Goal: Task Accomplishment & Management: Use online tool/utility

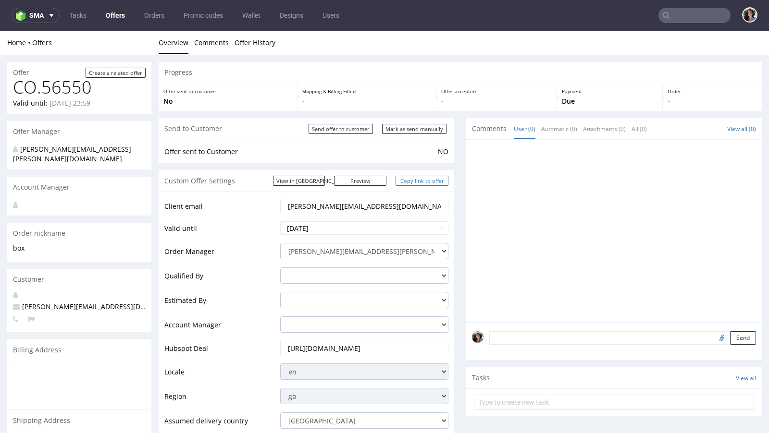
click at [429, 181] on link "Copy link to offer" at bounding box center [421, 181] width 53 height 10
click at [426, 125] on input "Mark as send manually" at bounding box center [414, 129] width 64 height 10
type input "In progress..."
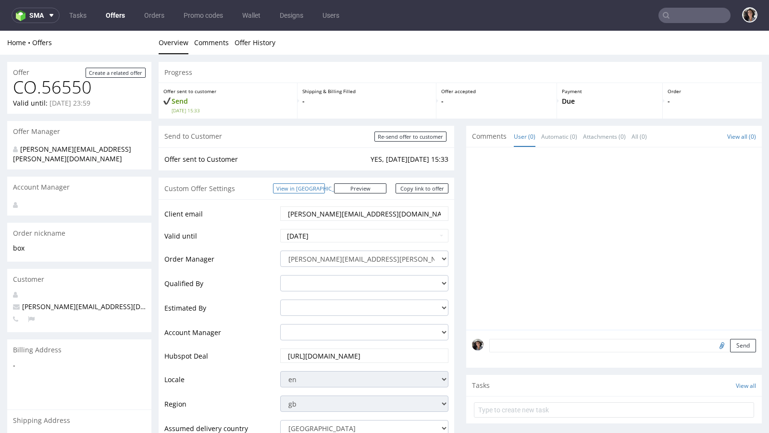
click at [324, 187] on link "View in [GEOGRAPHIC_DATA]" at bounding box center [299, 189] width 52 height 10
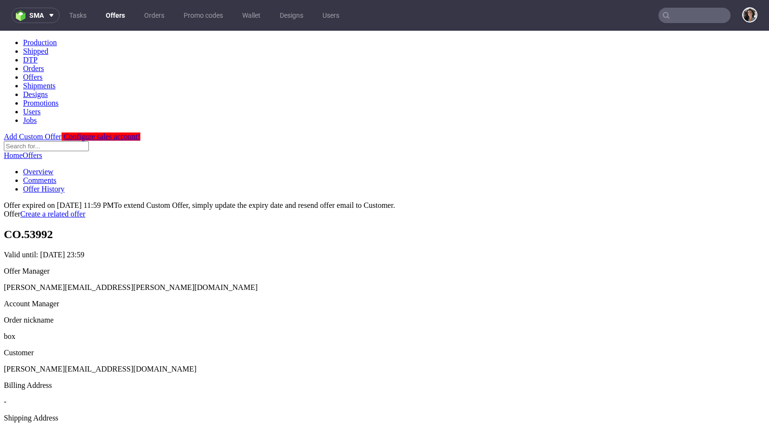
click at [116, 14] on link "Offers" at bounding box center [115, 15] width 31 height 15
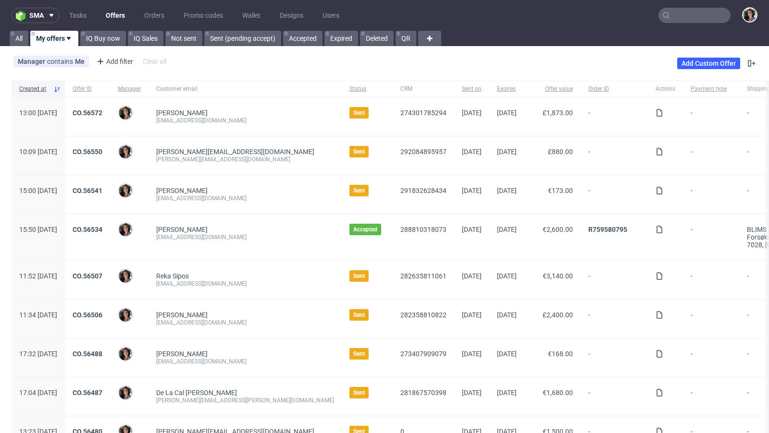
click at [679, 19] on input "text" at bounding box center [694, 15] width 72 height 15
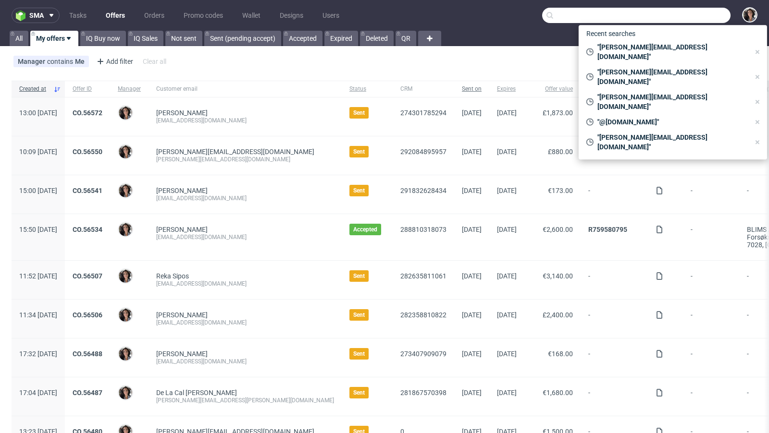
click at [462, 88] on span "Sent on" at bounding box center [472, 89] width 20 height 8
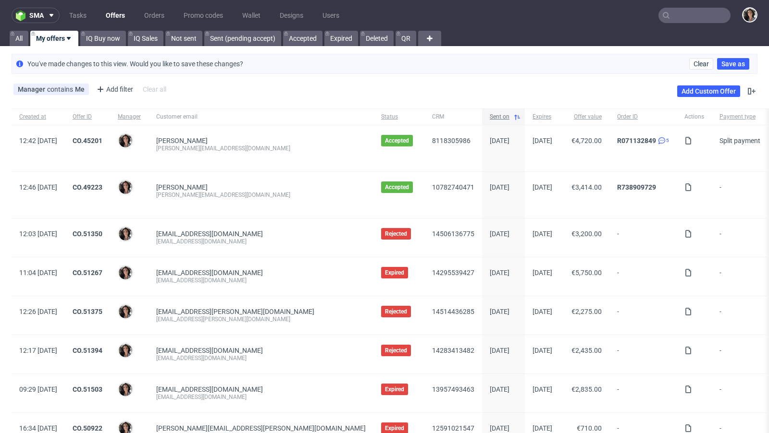
click at [482, 121] on div "Sent on" at bounding box center [503, 117] width 43 height 16
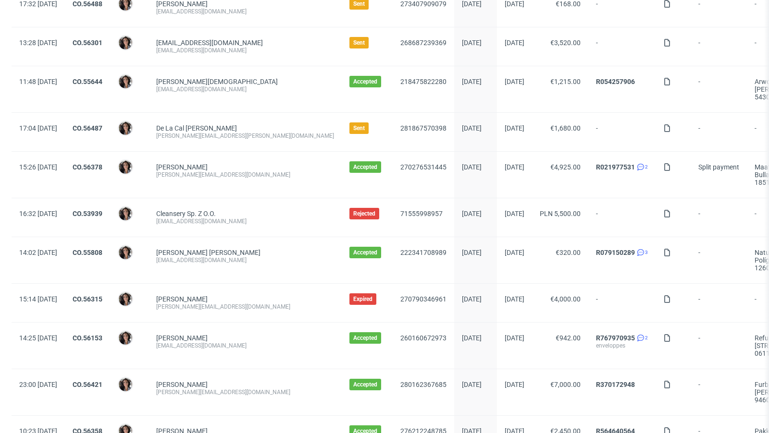
scroll to position [596, 0]
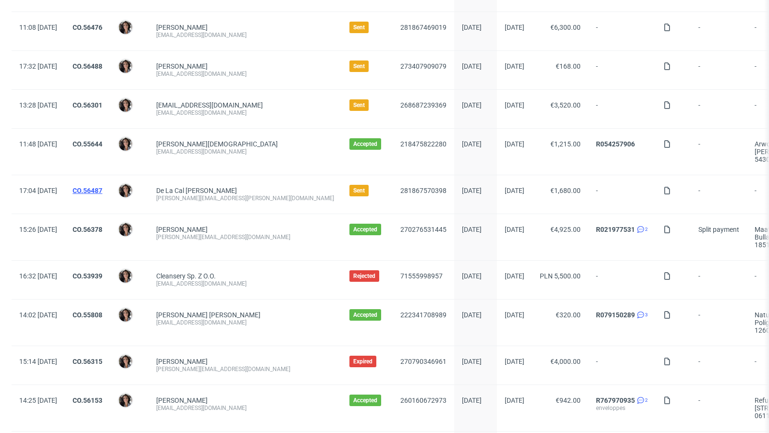
click at [102, 187] on link "CO.56487" at bounding box center [88, 191] width 30 height 8
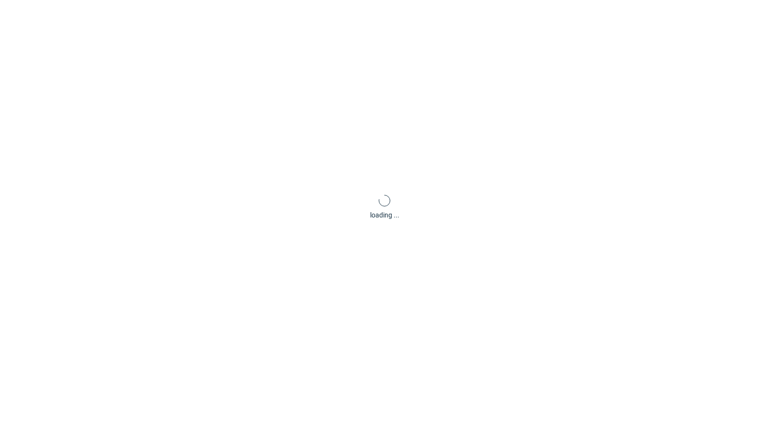
scroll to position [2, 0]
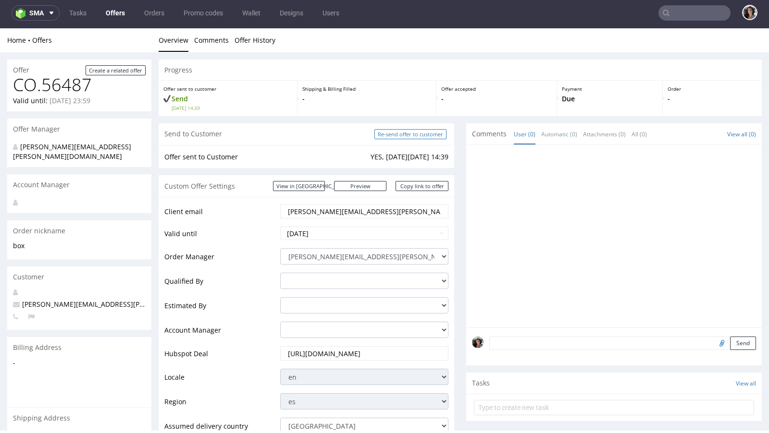
click at [415, 131] on input "Re-send offer to customer" at bounding box center [410, 134] width 72 height 10
type input "In progress..."
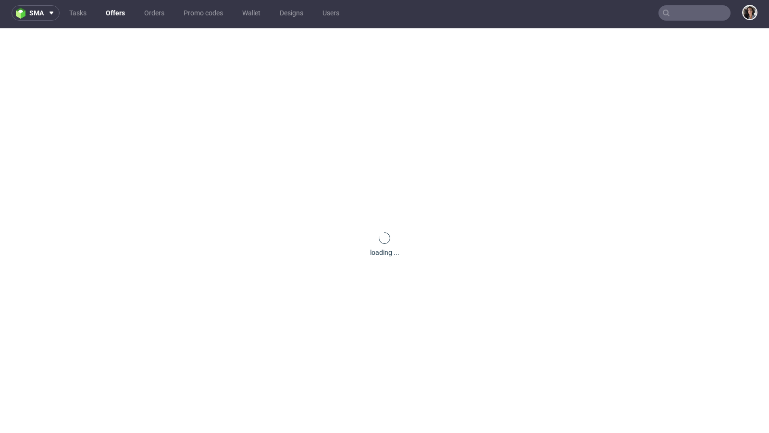
scroll to position [0, 0]
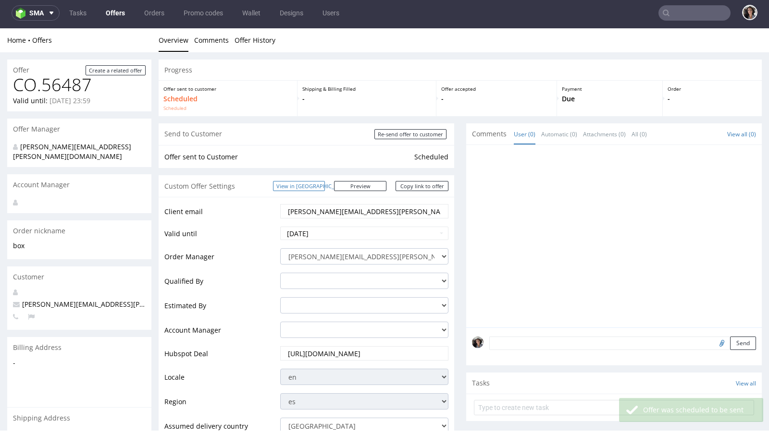
click at [321, 184] on link "View in [GEOGRAPHIC_DATA]" at bounding box center [299, 186] width 52 height 10
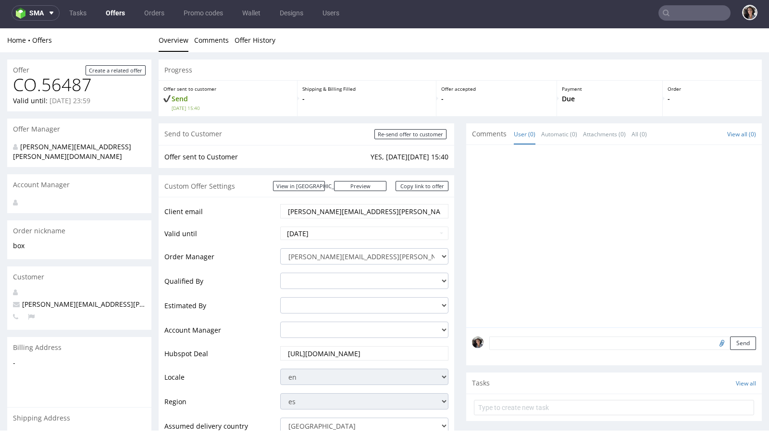
click at [102, 13] on link "Offers" at bounding box center [115, 12] width 31 height 15
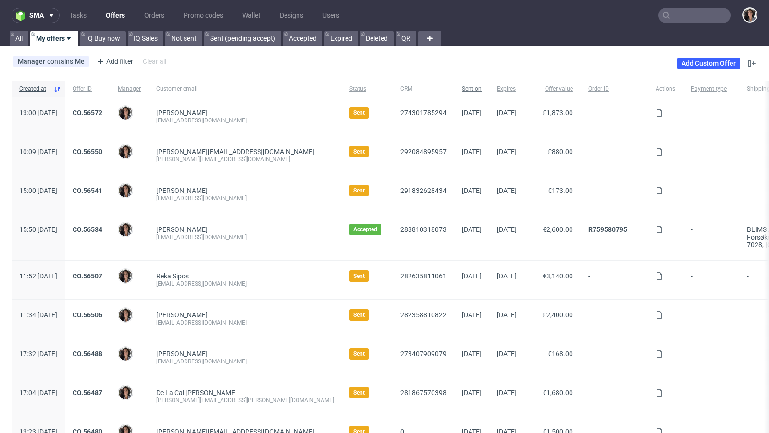
click at [462, 89] on span "Sent on" at bounding box center [472, 89] width 20 height 8
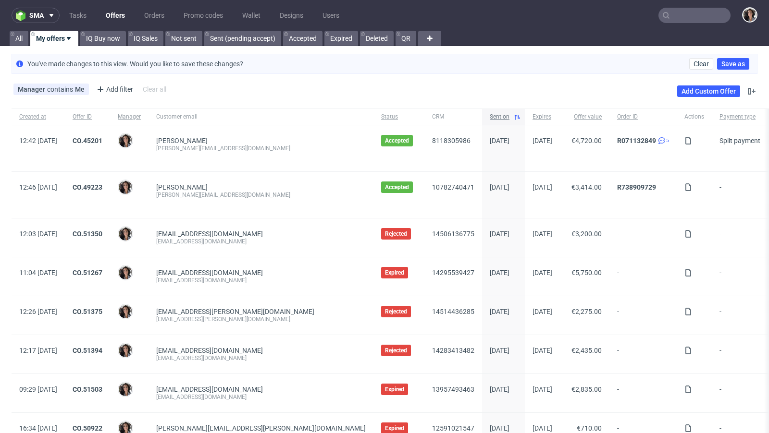
click at [490, 117] on span "Sent on" at bounding box center [500, 117] width 20 height 8
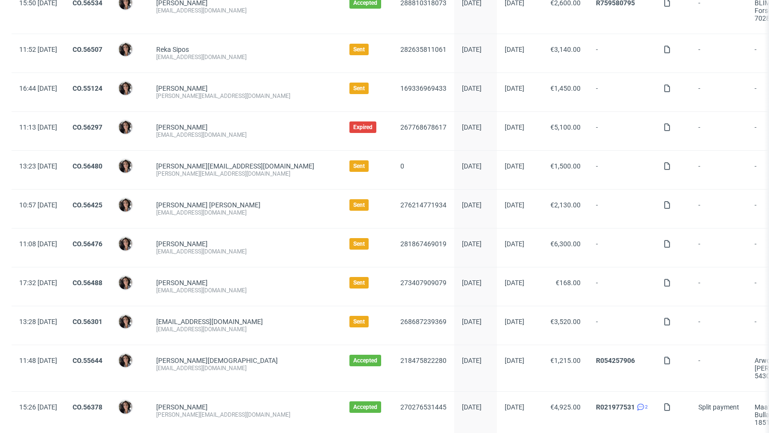
scroll to position [419, 0]
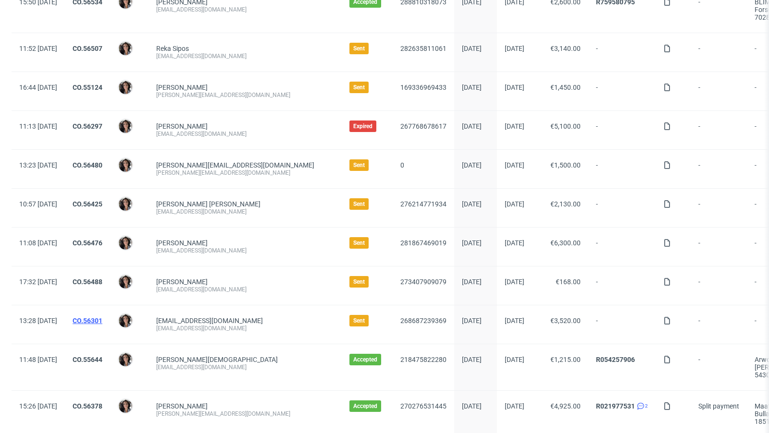
click at [102, 317] on link "CO.56301" at bounding box center [88, 321] width 30 height 8
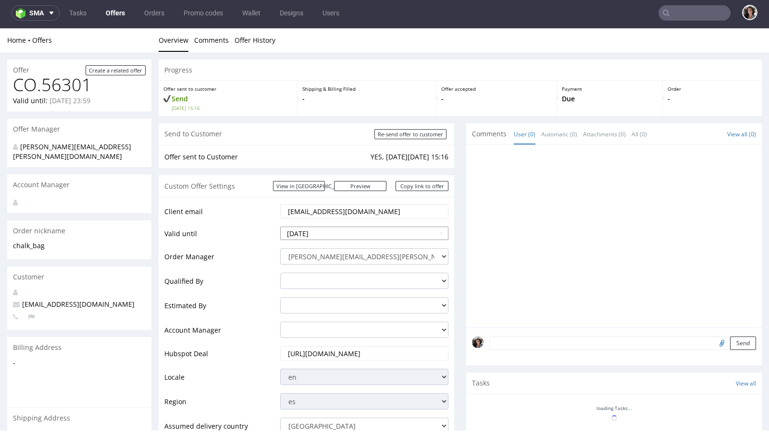
scroll to position [2, 0]
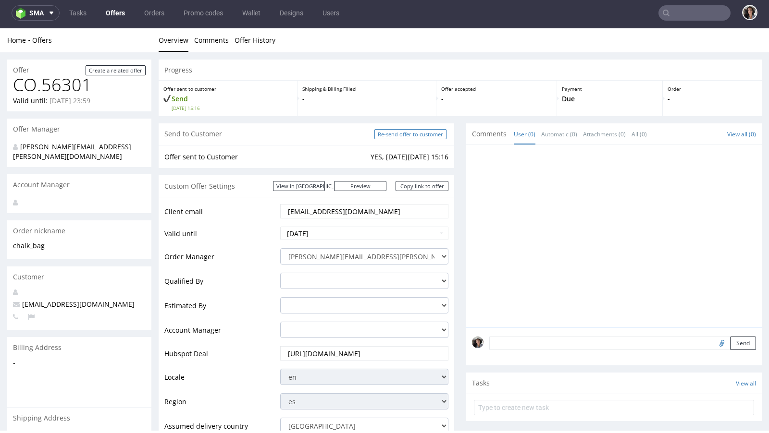
click at [417, 132] on input "Re-send offer to customer" at bounding box center [410, 134] width 72 height 10
type input "In progress..."
click at [325, 184] on link "View in [GEOGRAPHIC_DATA]" at bounding box center [299, 186] width 52 height 10
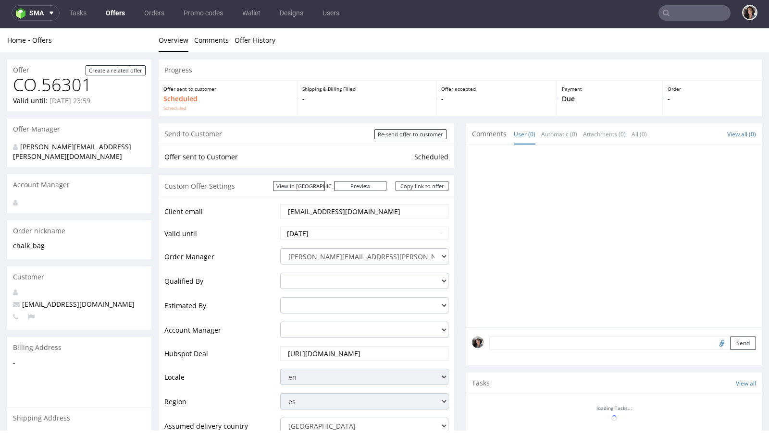
scroll to position [0, 0]
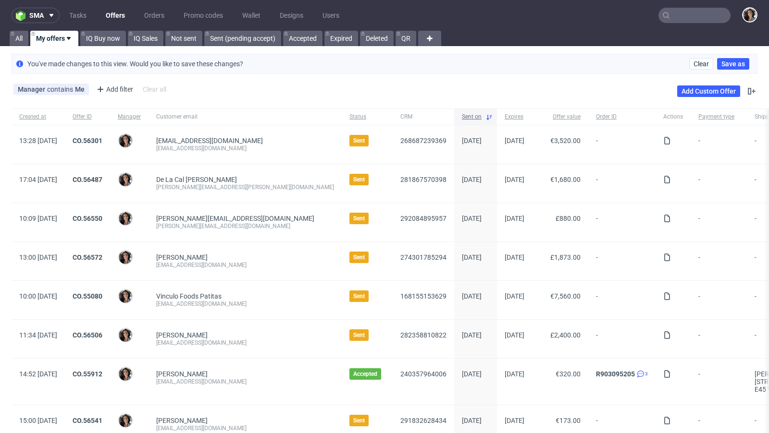
click at [462, 113] on span "Sent on" at bounding box center [472, 117] width 20 height 8
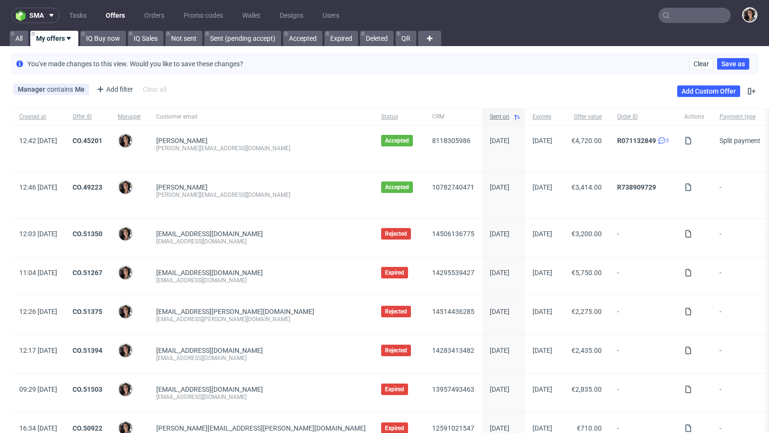
click at [490, 115] on span "Sent on" at bounding box center [500, 117] width 20 height 8
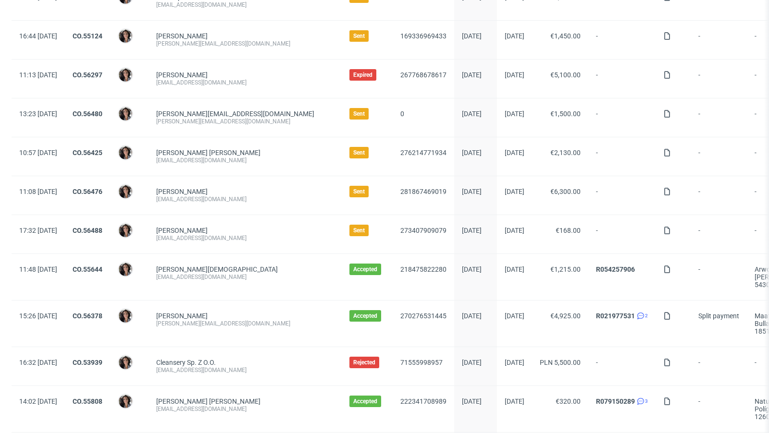
scroll to position [493, 0]
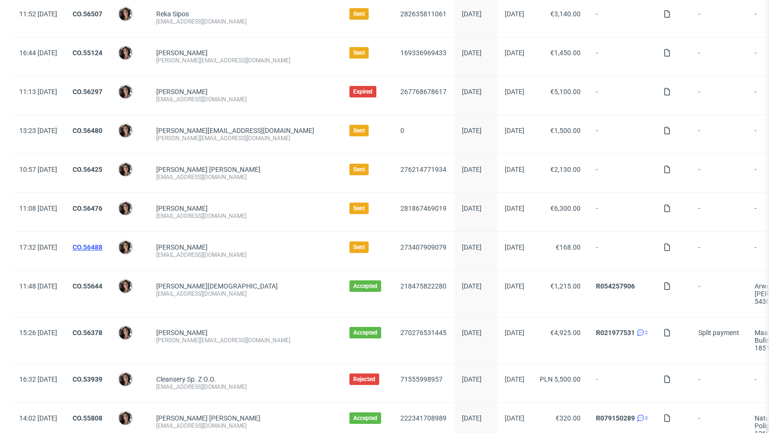
click at [102, 244] on link "CO.56488" at bounding box center [88, 248] width 30 height 8
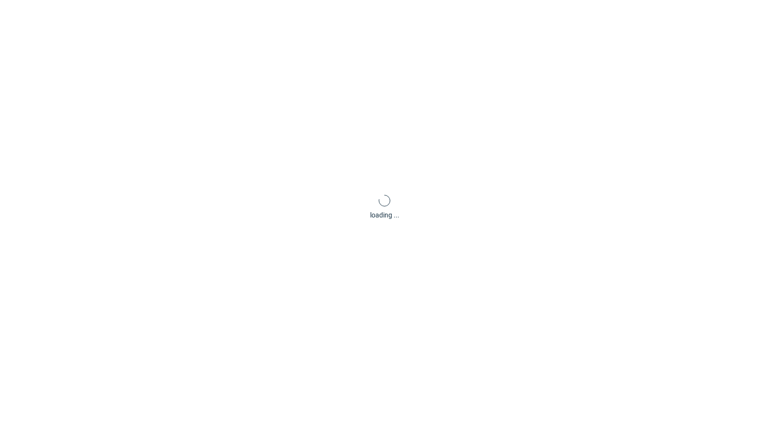
scroll to position [2, 0]
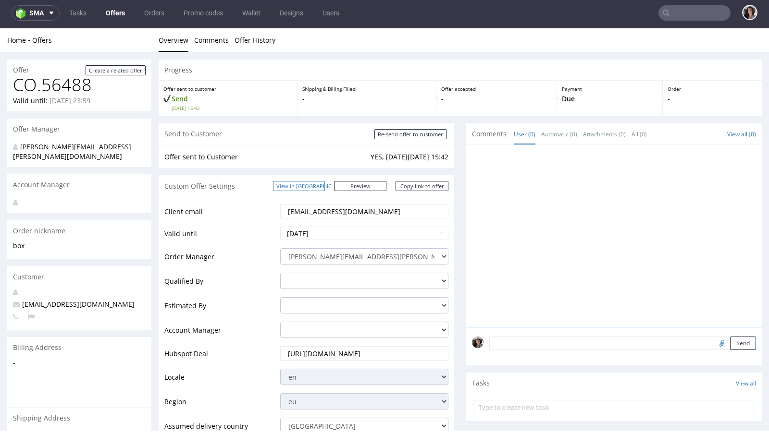
click at [325, 186] on link "View in [GEOGRAPHIC_DATA]" at bounding box center [299, 186] width 52 height 10
click at [408, 144] on div "Send to Customer Re-send offer to customer" at bounding box center [307, 135] width 296 height 22
click at [407, 134] on input "Re-send offer to customer" at bounding box center [410, 134] width 72 height 10
type input "In progress..."
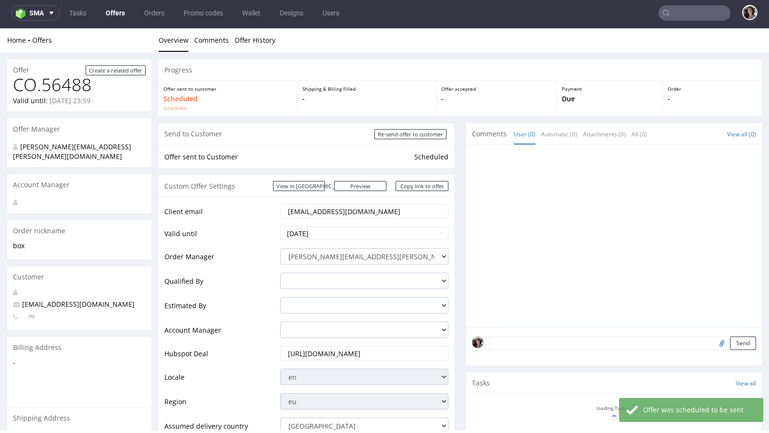
scroll to position [0, 0]
click at [113, 19] on link "Offers" at bounding box center [115, 12] width 31 height 15
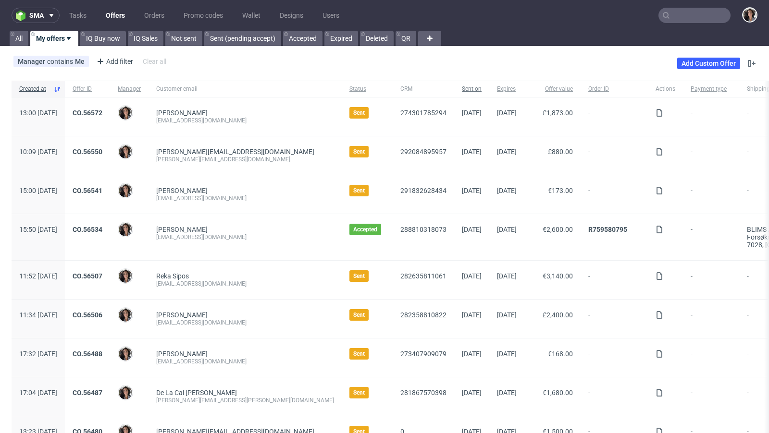
click at [462, 90] on span "Sent on" at bounding box center [472, 89] width 20 height 8
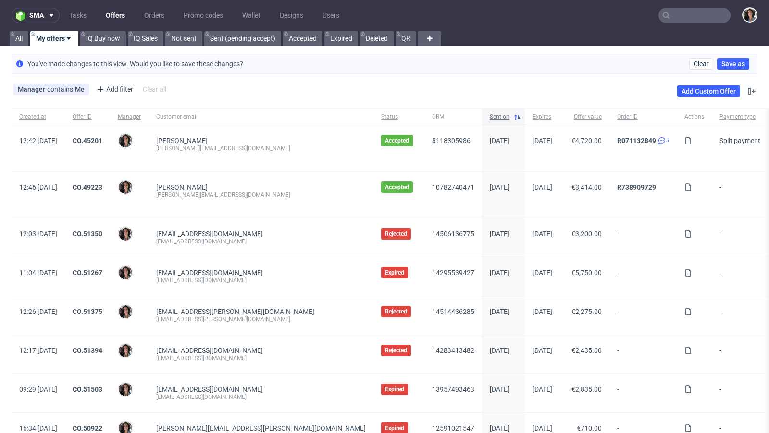
click at [490, 113] on span "Sent on" at bounding box center [500, 117] width 20 height 8
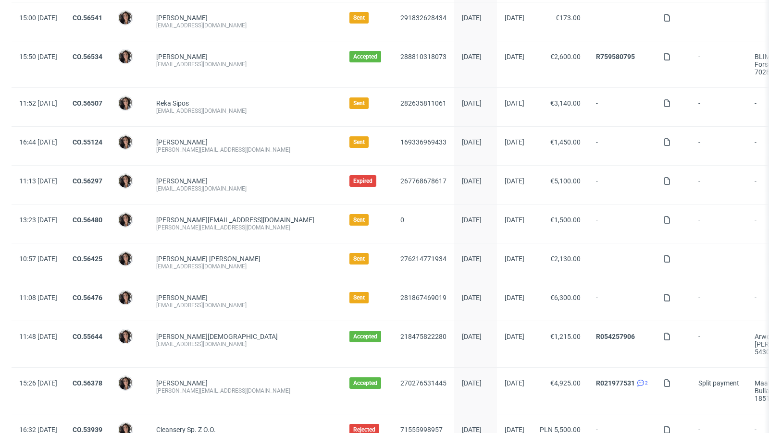
scroll to position [468, 0]
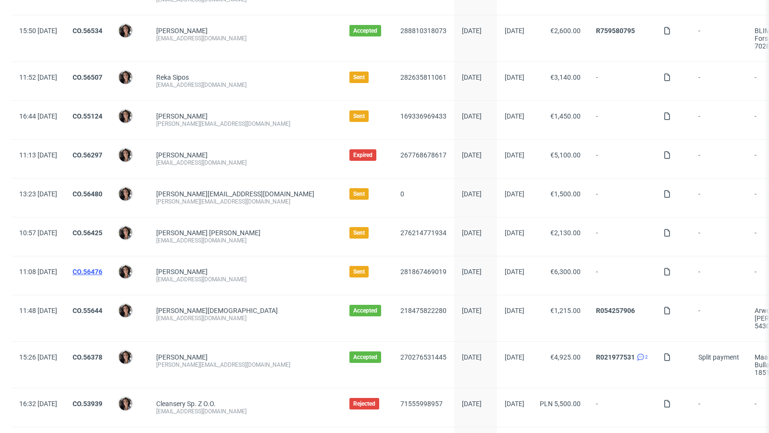
click at [102, 268] on link "CO.56476" at bounding box center [88, 272] width 30 height 8
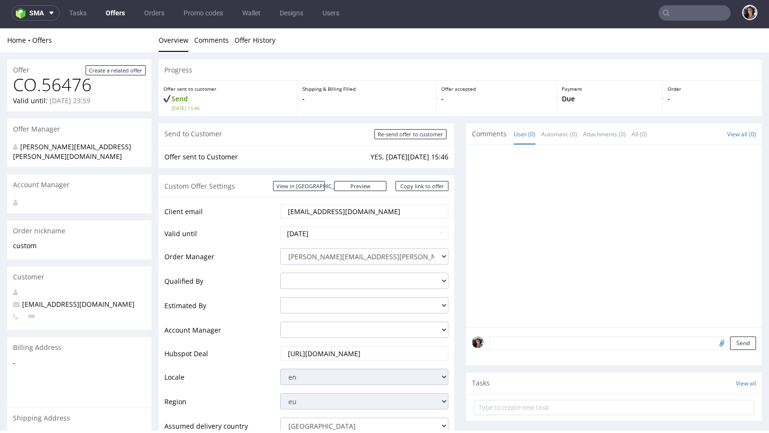
click at [370, 205] on input "lt@exseedhealth.com" at bounding box center [364, 211] width 155 height 13
click at [422, 136] on input "Re-send offer to customer" at bounding box center [410, 134] width 72 height 10
type input "In progress..."
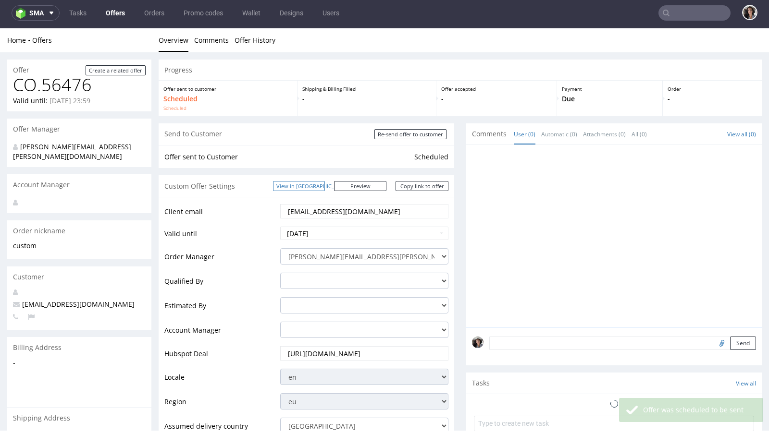
click at [318, 185] on link "View in [GEOGRAPHIC_DATA]" at bounding box center [299, 186] width 52 height 10
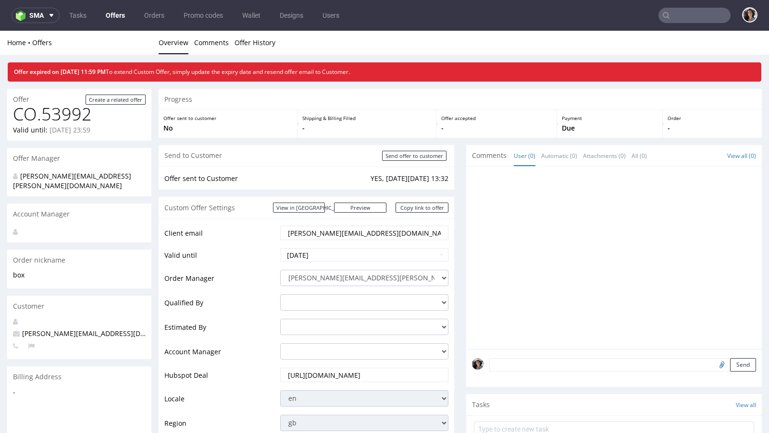
click at [114, 13] on link "Offers" at bounding box center [115, 15] width 31 height 15
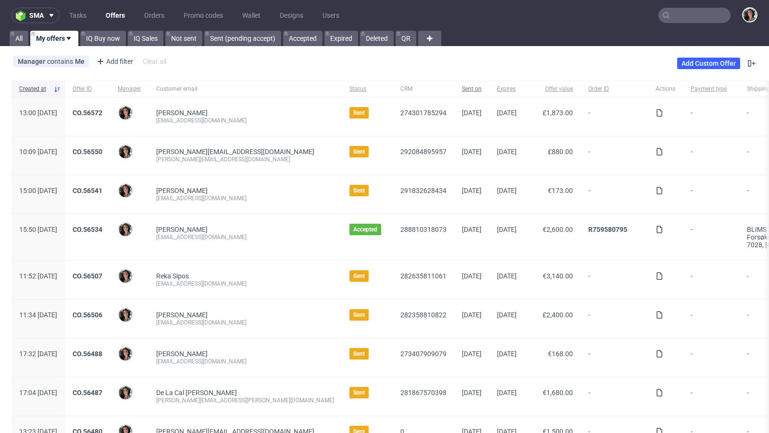
click at [462, 90] on span "Sent on" at bounding box center [472, 89] width 20 height 8
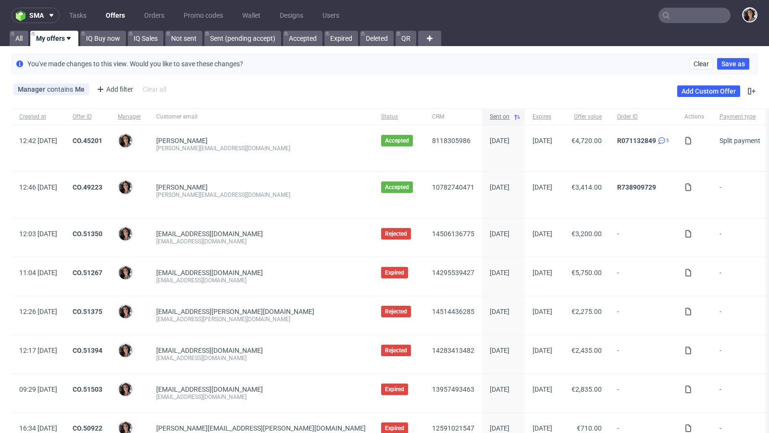
click at [490, 113] on span "Sent on" at bounding box center [500, 117] width 20 height 8
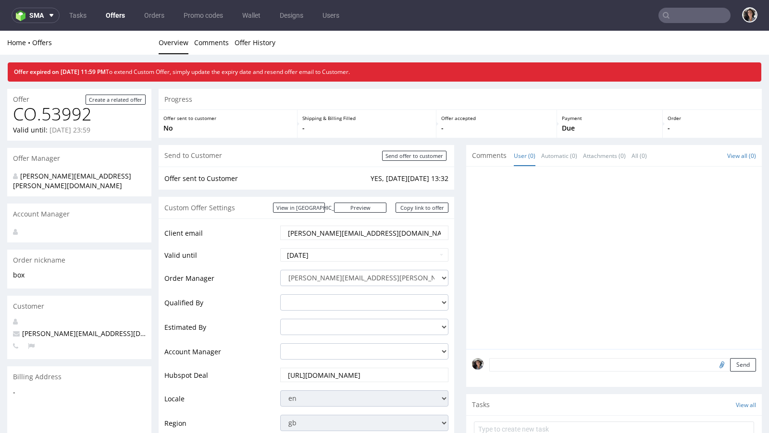
click at [123, 11] on link "Offers" at bounding box center [115, 15] width 31 height 15
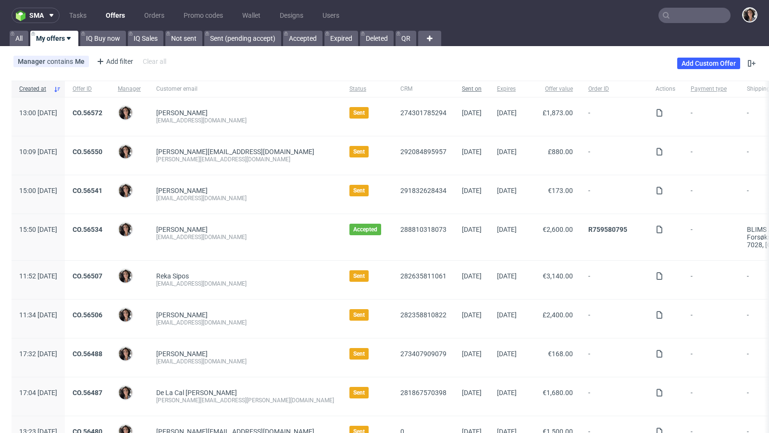
click at [462, 90] on span "Sent on" at bounding box center [472, 89] width 20 height 8
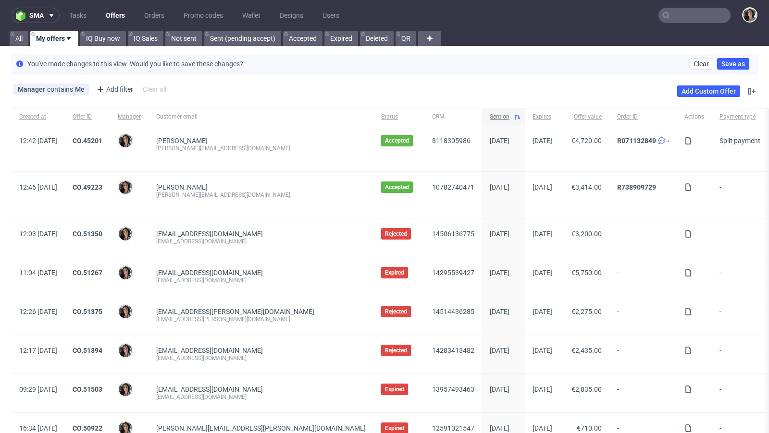
click at [490, 116] on span "Sent on" at bounding box center [500, 117] width 20 height 8
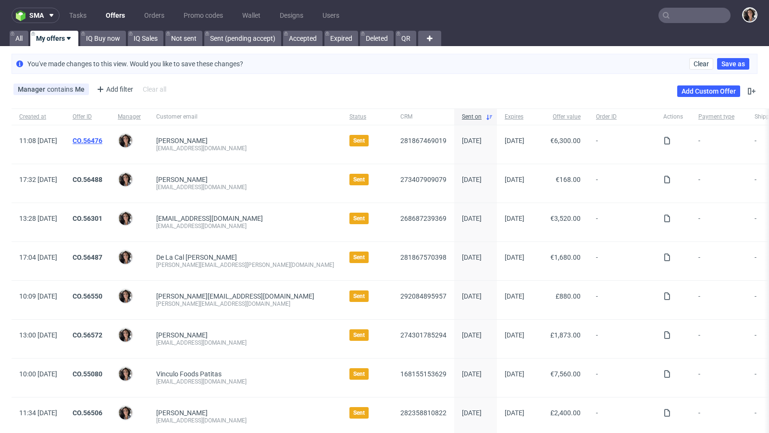
click at [102, 140] on link "CO.56476" at bounding box center [88, 141] width 30 height 8
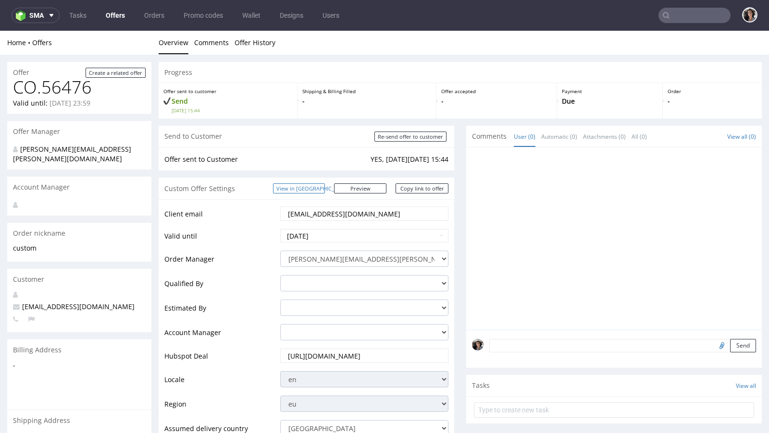
click at [322, 188] on link "View in [GEOGRAPHIC_DATA]" at bounding box center [299, 189] width 52 height 10
click at [679, 12] on input "text" at bounding box center [694, 15] width 72 height 15
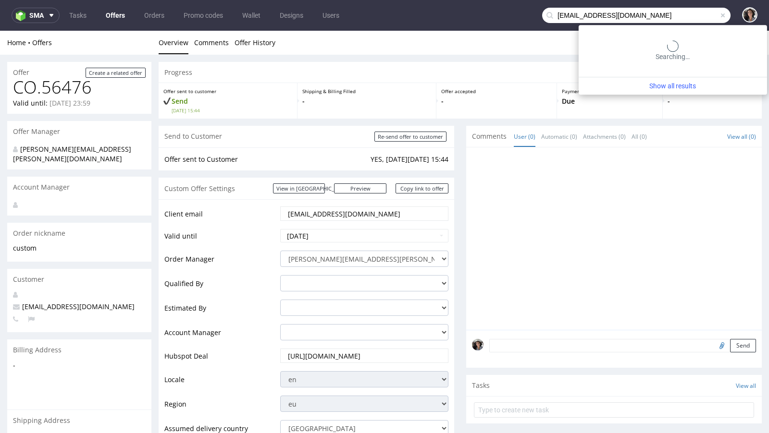
type input "lt@exseedhealth.com"
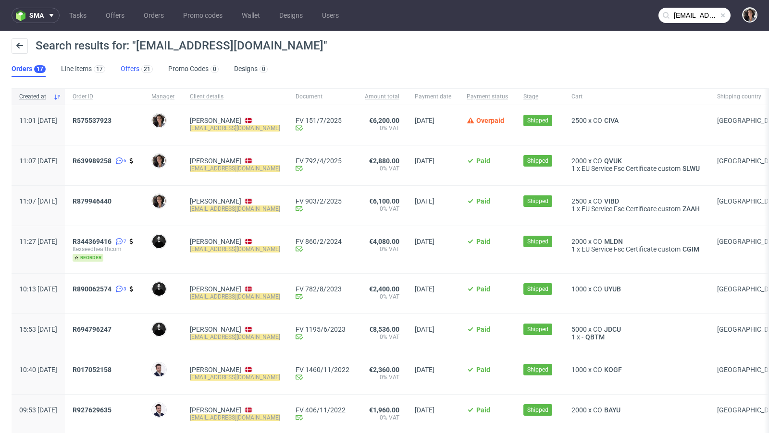
click at [130, 73] on link "Offers 21" at bounding box center [137, 69] width 32 height 15
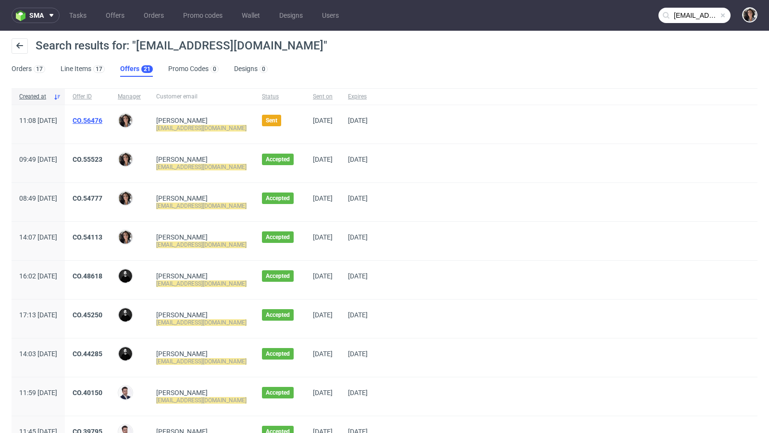
click at [102, 118] on link "CO.56476" at bounding box center [88, 121] width 30 height 8
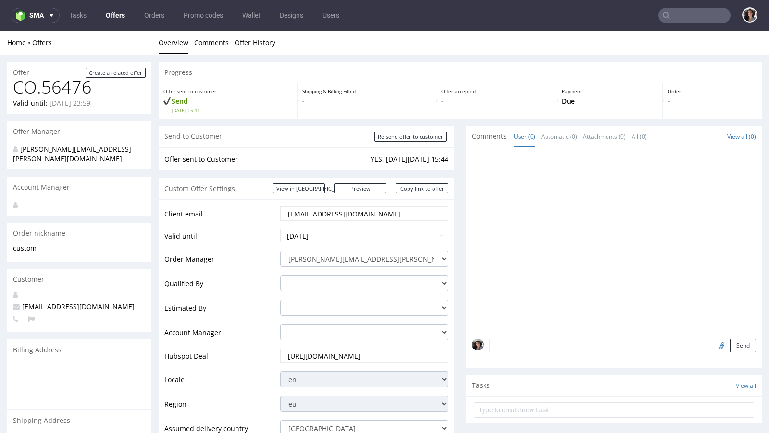
click at [672, 17] on input "text" at bounding box center [694, 15] width 72 height 15
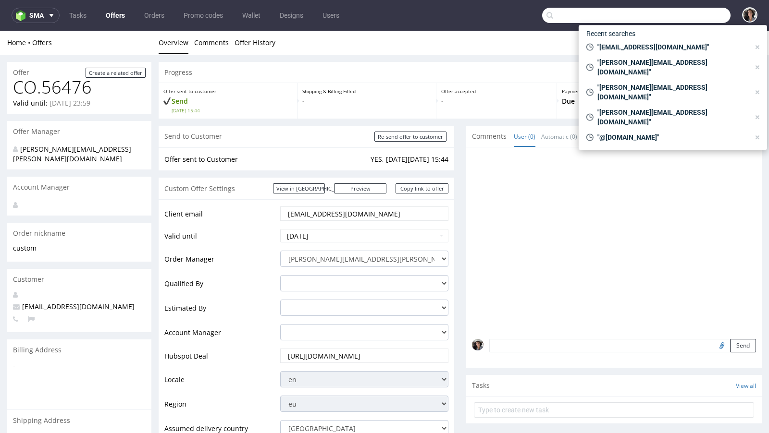
paste input "martin@streetstyle.nl"
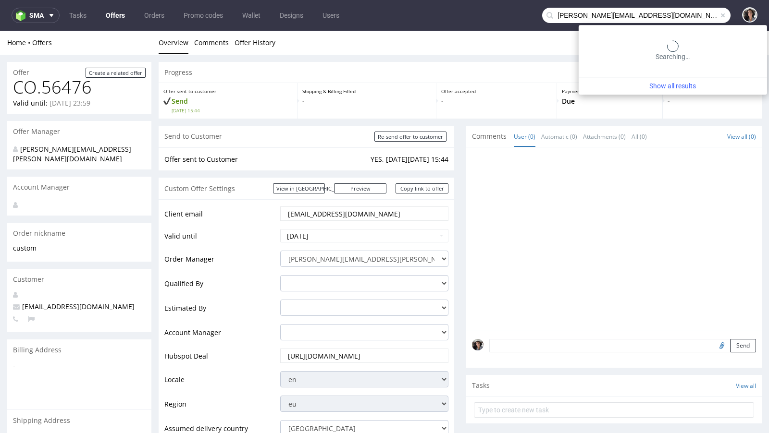
type input "martin@streetstyle.nl"
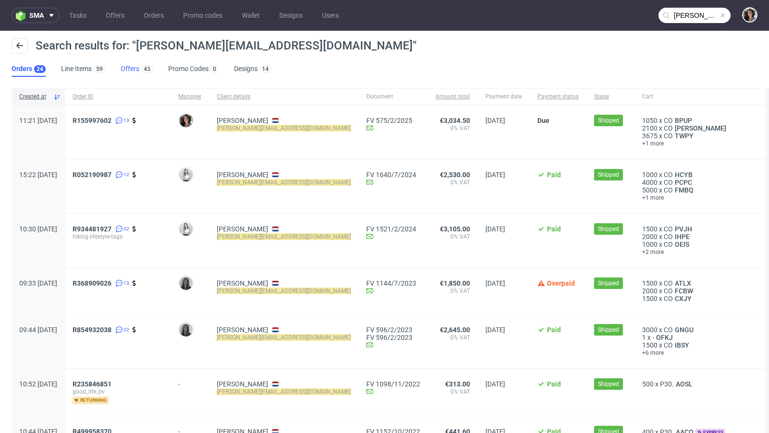
click at [127, 67] on link "Offers 43" at bounding box center [137, 69] width 32 height 15
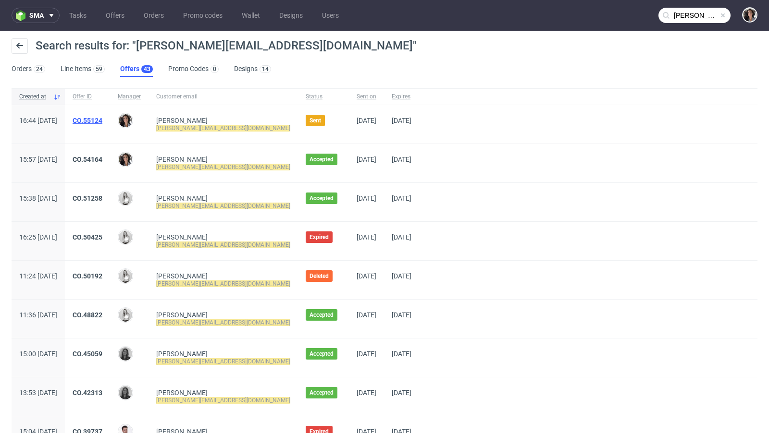
click at [102, 122] on link "CO.55124" at bounding box center [88, 121] width 30 height 8
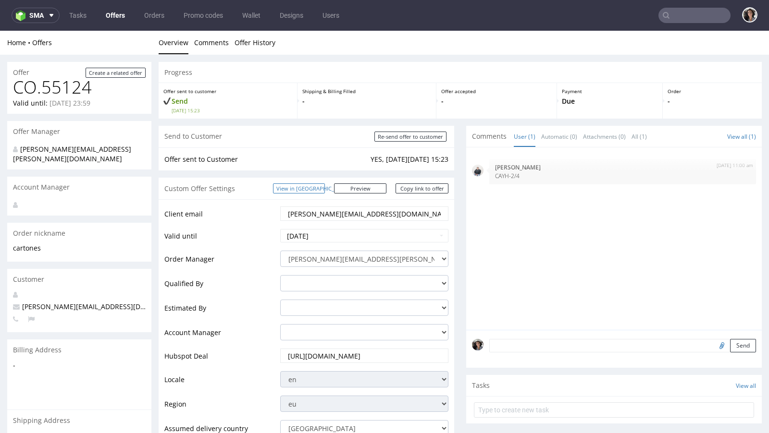
click at [325, 186] on link "View in [GEOGRAPHIC_DATA]" at bounding box center [299, 189] width 52 height 10
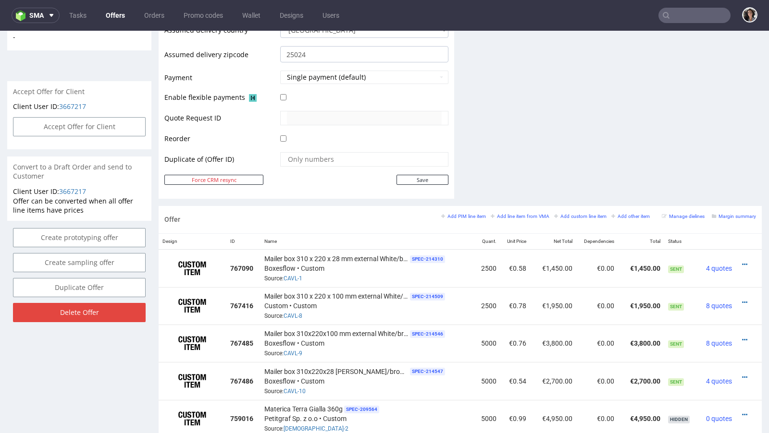
scroll to position [374, 0]
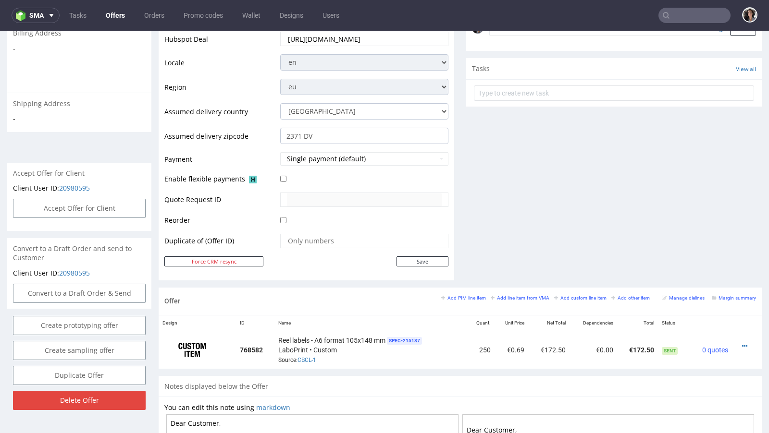
scroll to position [376, 0]
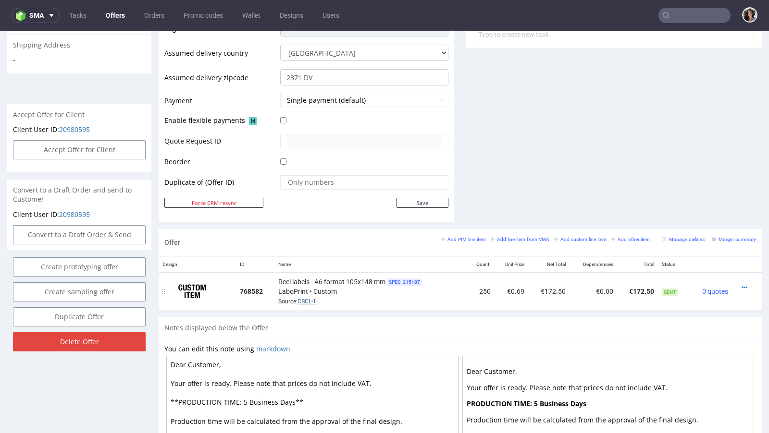
click at [307, 298] on link "CBCL-1" at bounding box center [306, 301] width 19 height 7
